Goal: Transaction & Acquisition: Purchase product/service

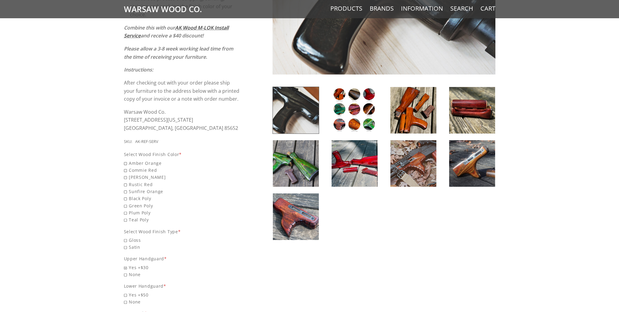
scroll to position [183, 0]
click at [137, 239] on span "Gloss" at bounding box center [182, 239] width 117 height 7
click at [137, 237] on input "Gloss" at bounding box center [166, 236] width 85 height 0
radio input "true"
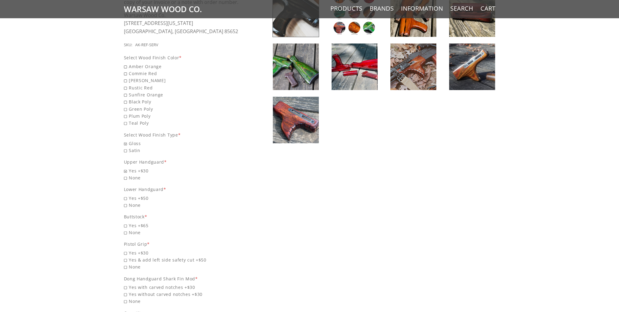
scroll to position [284, 0]
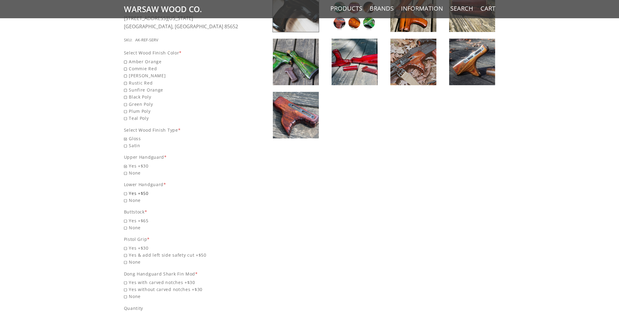
click at [135, 192] on span "Yes +$50" at bounding box center [182, 193] width 117 height 7
click at [135, 190] on input "Yes +$50" at bounding box center [166, 190] width 85 height 0
radio input "true"
click at [131, 219] on span "Yes +$65" at bounding box center [182, 220] width 117 height 7
click at [131, 218] on input "Yes +$65" at bounding box center [166, 217] width 85 height 0
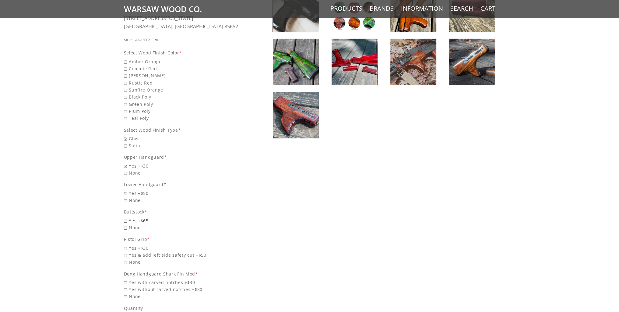
radio input "true"
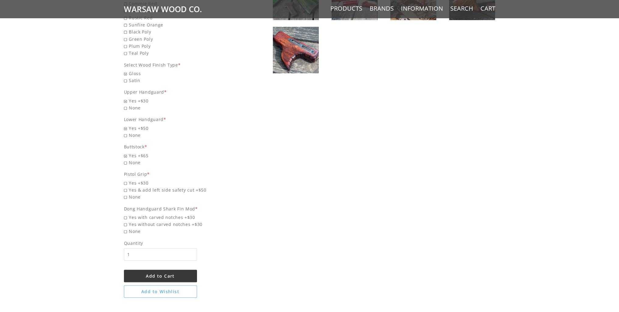
scroll to position [365, 0]
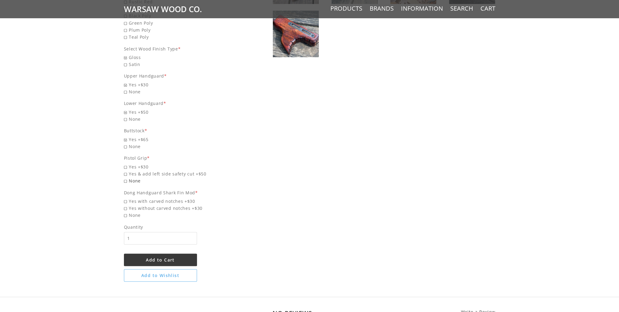
click at [136, 182] on span "None" at bounding box center [182, 180] width 117 height 7
click at [136, 178] on input "None" at bounding box center [166, 177] width 85 height 0
radio input "true"
click at [128, 217] on span "None" at bounding box center [182, 215] width 117 height 7
click at [128, 212] on input "None" at bounding box center [166, 212] width 85 height 0
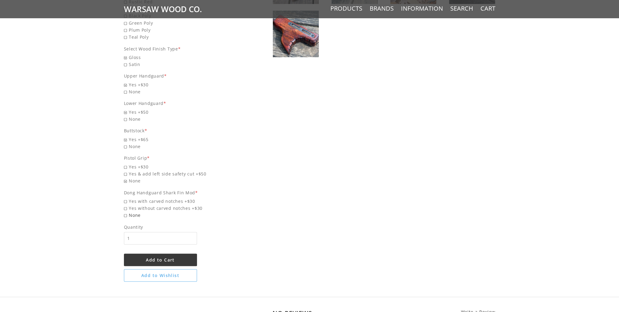
radio input "true"
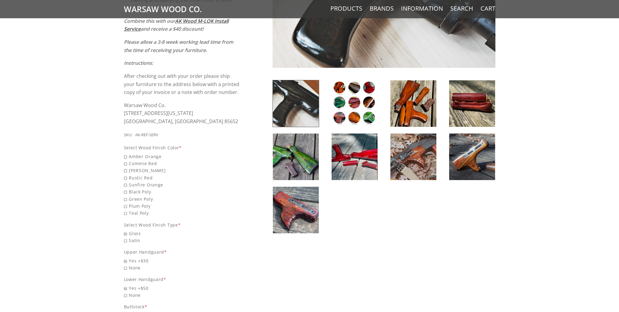
scroll to position [183, 0]
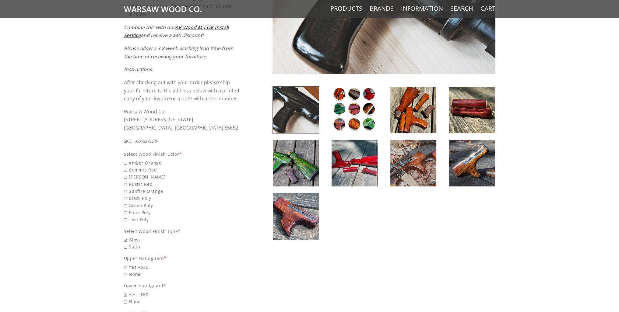
click at [369, 104] on img at bounding box center [354, 110] width 46 height 47
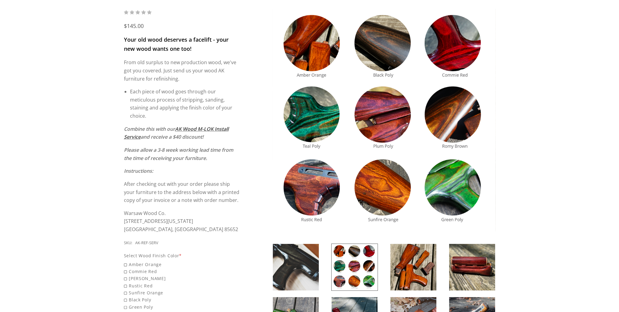
scroll to position [61, 0]
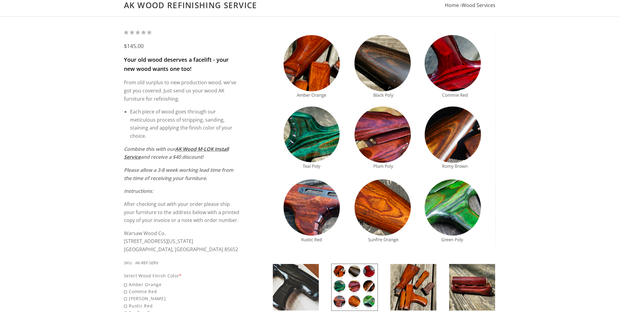
click at [420, 294] on img at bounding box center [413, 287] width 46 height 47
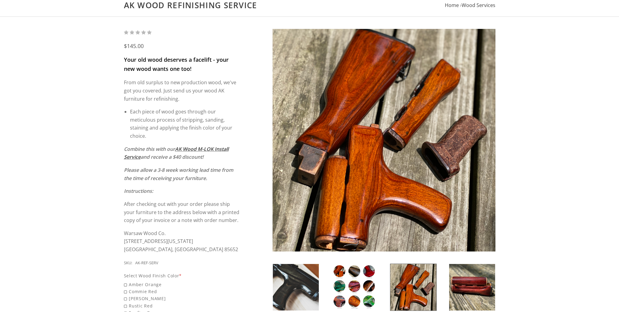
click at [366, 281] on img at bounding box center [354, 287] width 46 height 47
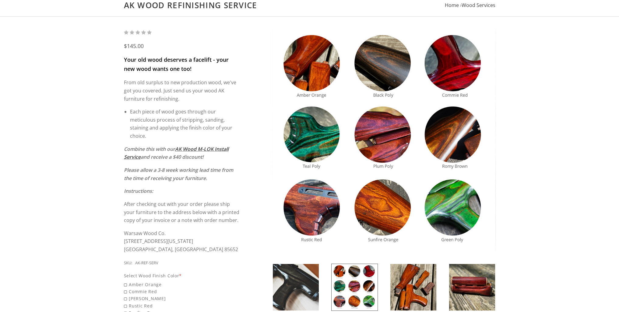
click at [415, 287] on img at bounding box center [413, 287] width 46 height 47
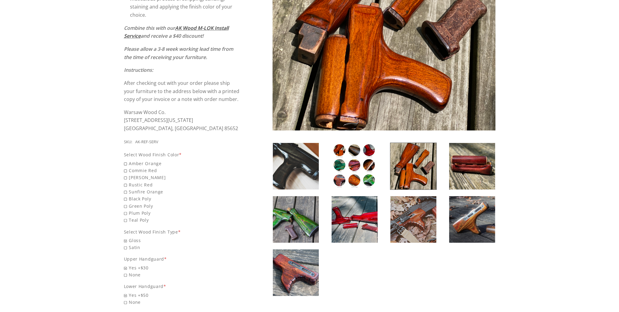
scroll to position [183, 0]
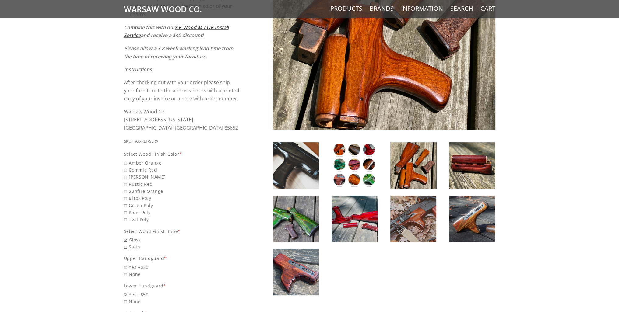
click at [416, 213] on img at bounding box center [413, 219] width 46 height 47
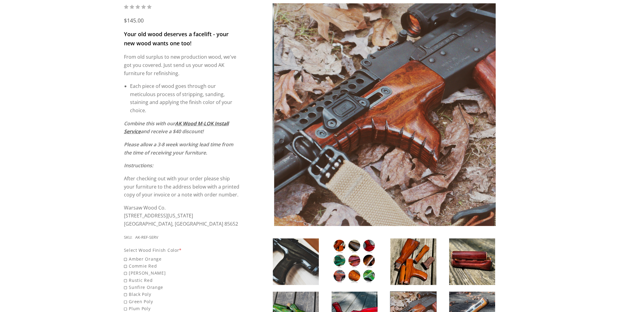
scroll to position [81, 0]
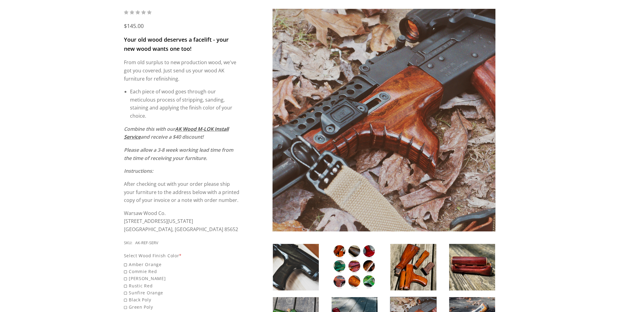
click at [357, 260] on img at bounding box center [354, 267] width 46 height 47
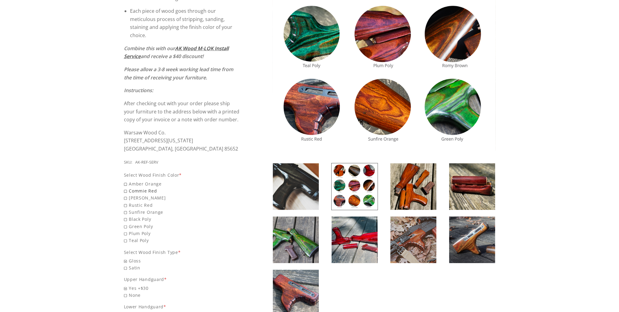
scroll to position [162, 0]
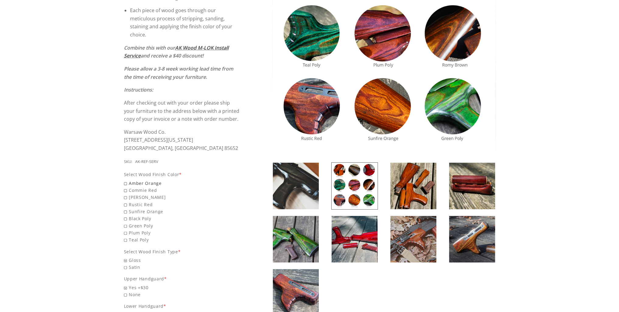
click at [143, 184] on span "Amber Orange" at bounding box center [182, 183] width 117 height 7
click at [143, 180] on input "Amber Orange" at bounding box center [166, 180] width 85 height 0
radio input "true"
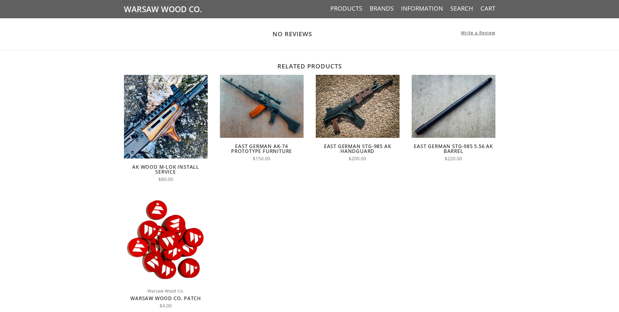
scroll to position [649, 0]
